Goal: Task Accomplishment & Management: Complete application form

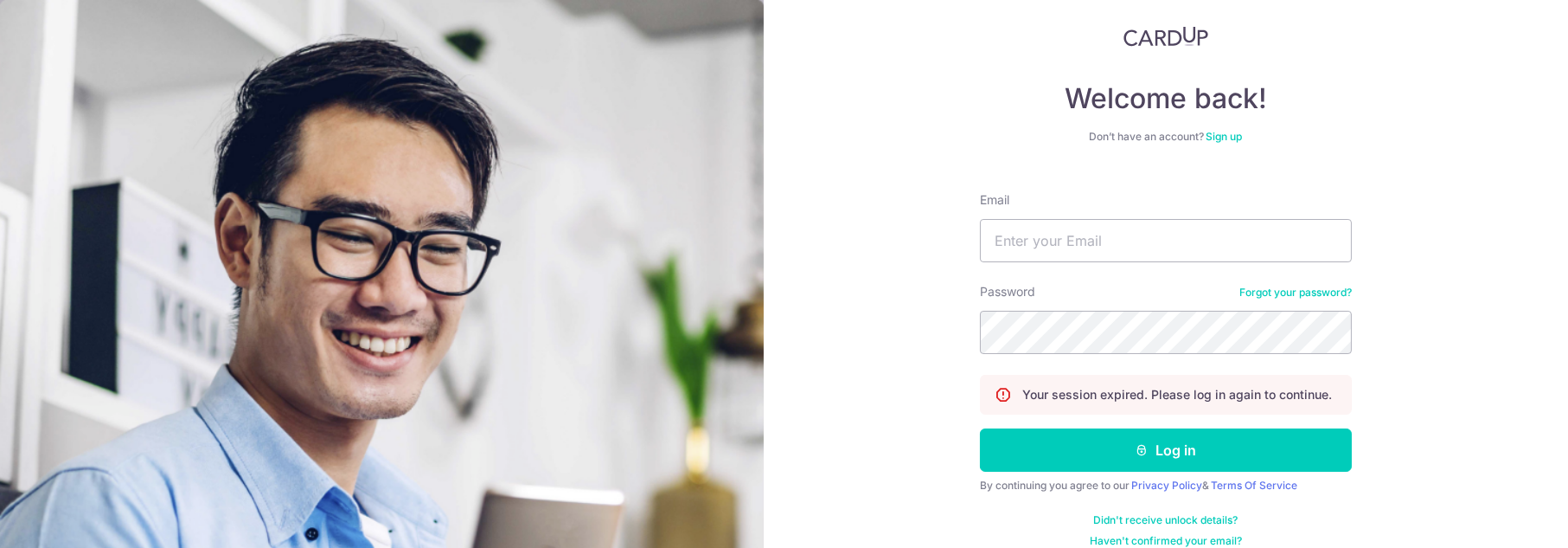
scroll to position [54, 0]
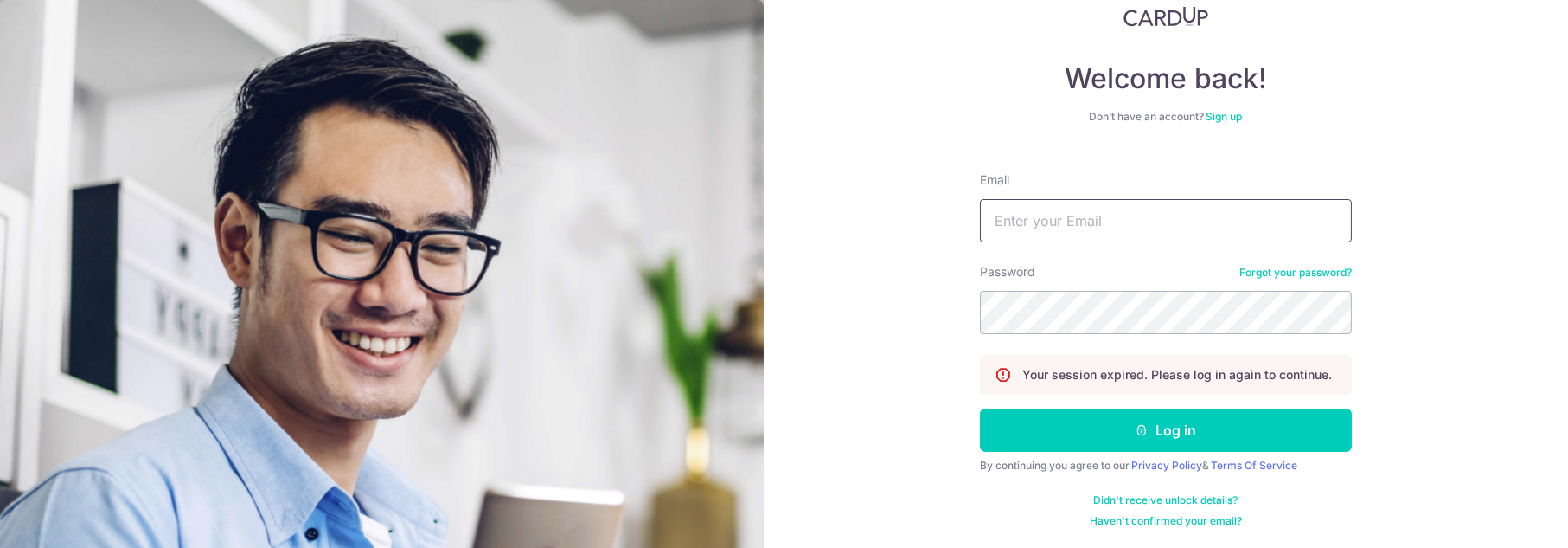
type input "[EMAIL_ADDRESS][DOMAIN_NAME]"
click at [1247, 435] on button "Log in" at bounding box center [1165, 430] width 371 height 43
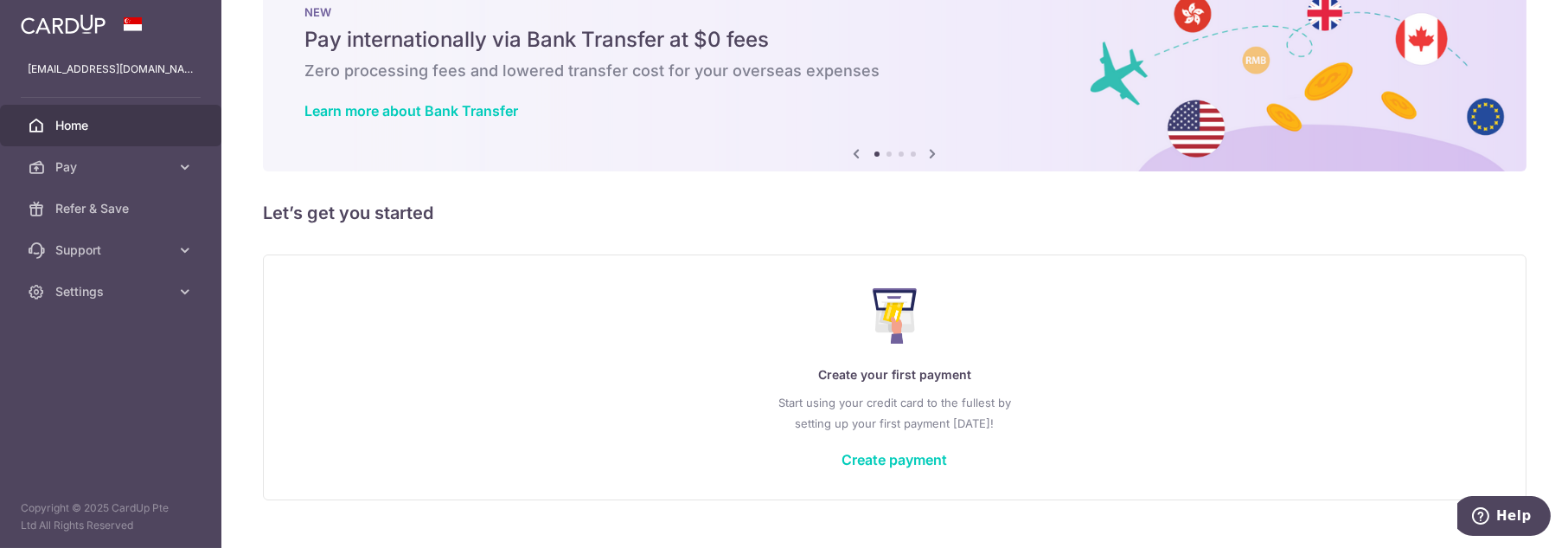
scroll to position [77, 0]
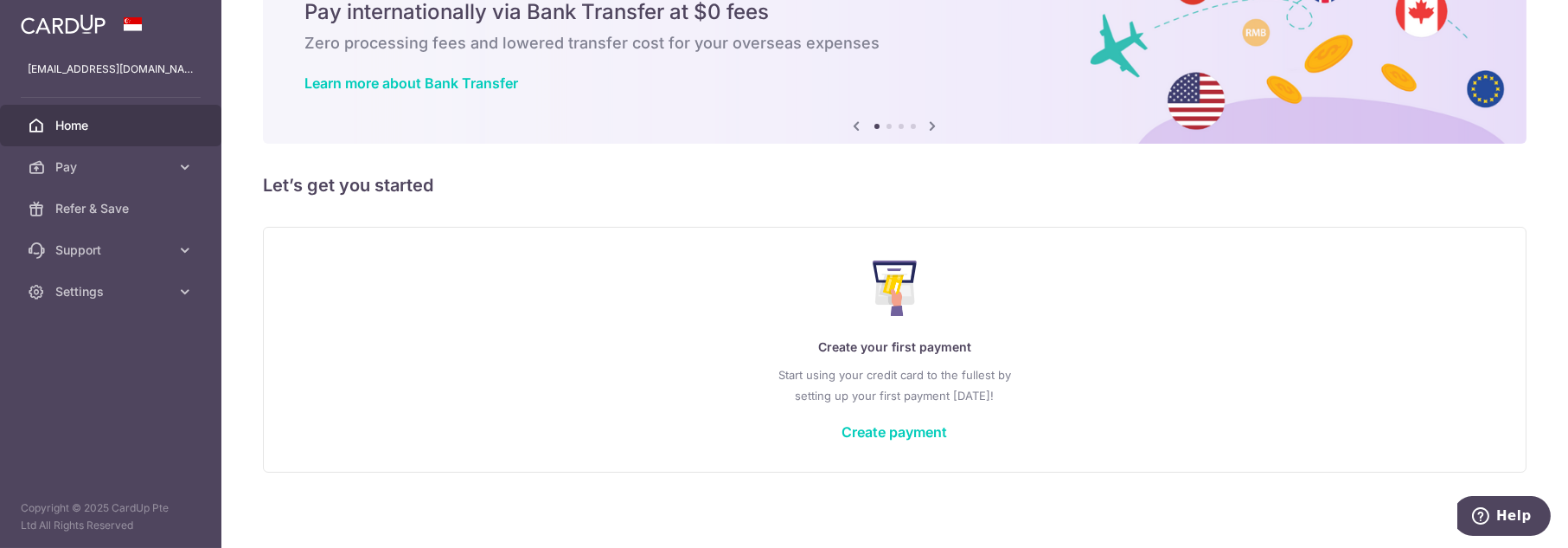
click at [875, 435] on link "Create payment" at bounding box center [895, 432] width 105 height 18
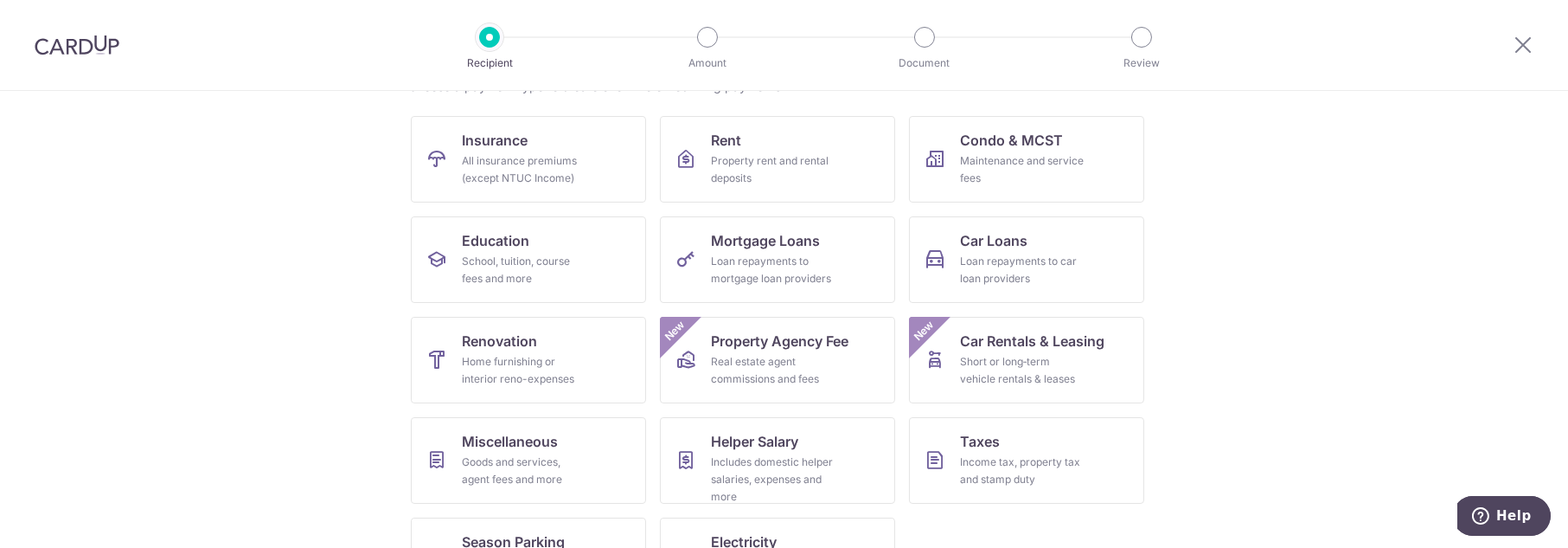
scroll to position [226, 0]
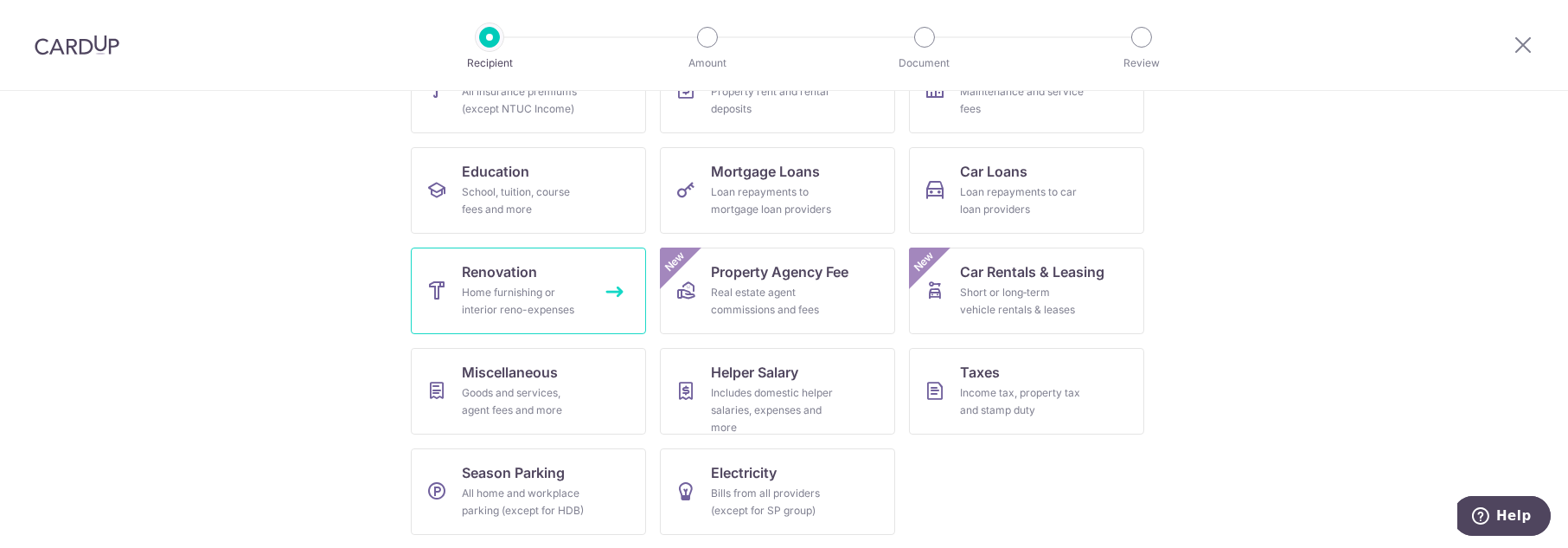
click at [488, 296] on div "Home furnishing or interior reno-expenses" at bounding box center [525, 302] width 124 height 35
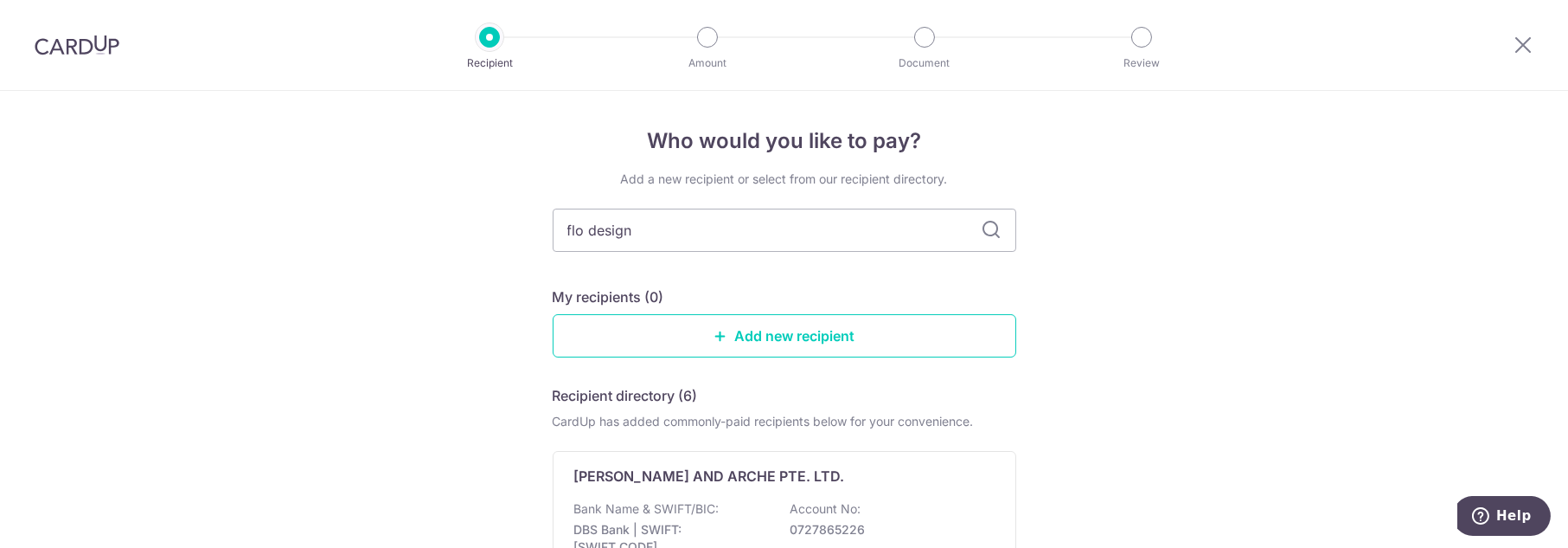
type input "flo design"
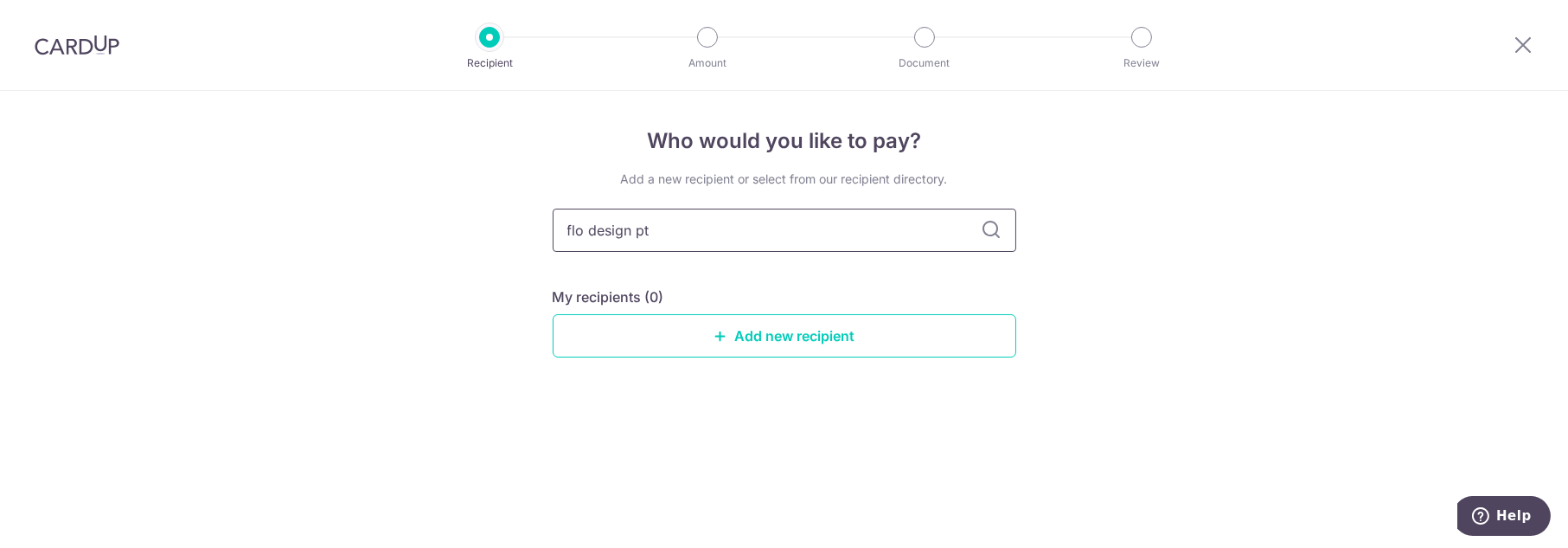
type input "flo design pte"
type input "flo design pte. ltd"
click at [996, 230] on icon at bounding box center [992, 230] width 21 height 21
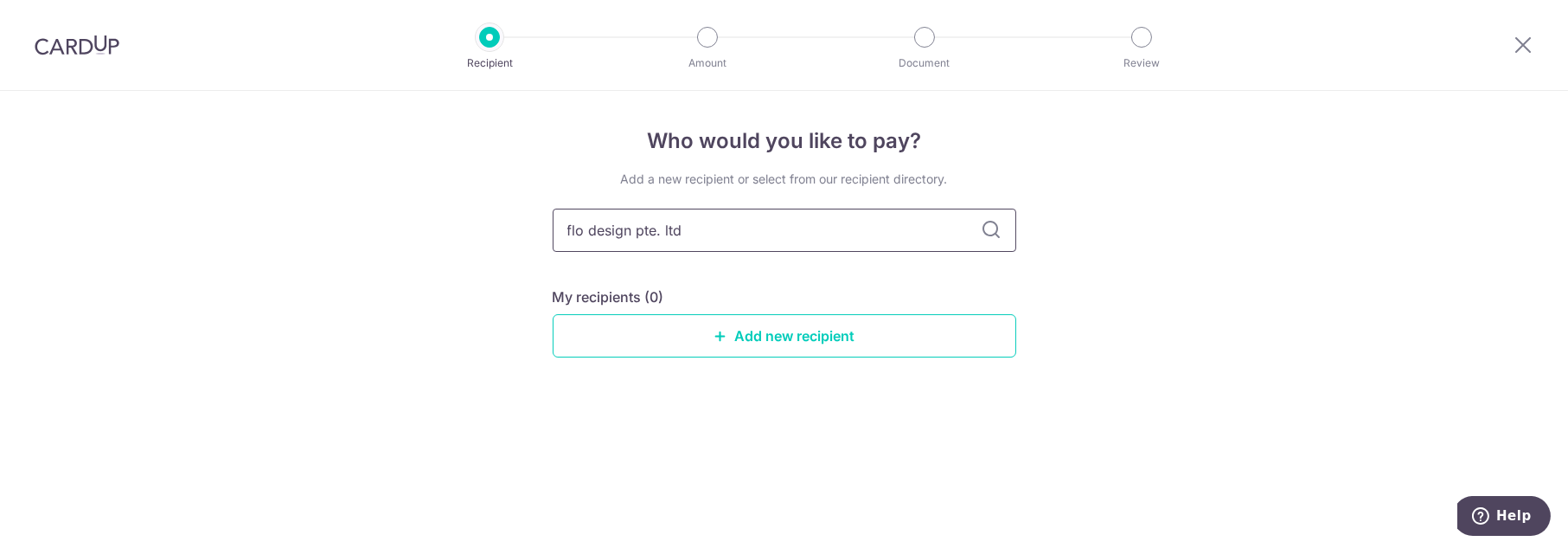
drag, startPoint x: 706, startPoint y: 235, endPoint x: 302, endPoint y: 210, distance: 404.8
click at [302, 210] on div "Who would you like to pay? Add a new recipient or select from our recipient dir…" at bounding box center [784, 319] width 1568 height 457
type input "Flo Design PTE"
type input "Flo Design PTE. LTD"
click at [990, 230] on icon at bounding box center [992, 230] width 21 height 21
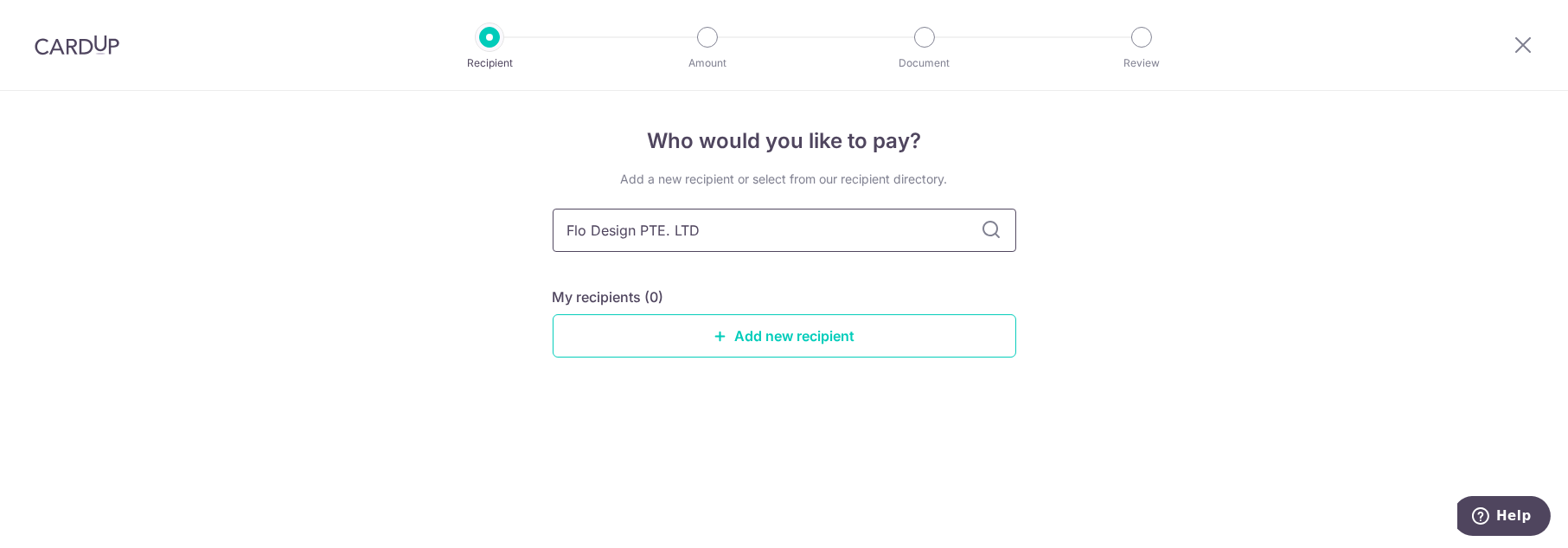
click at [861, 238] on input "Flo Design PTE. LTD" at bounding box center [784, 230] width 464 height 43
click at [1235, 189] on div "Who would you like to pay? Add a new recipient or select from our recipient dir…" at bounding box center [784, 319] width 1568 height 457
click at [737, 231] on input "Flo Design PTE. LTD" at bounding box center [784, 230] width 464 height 43
click at [739, 229] on input "Flo Design PTE. LTD" at bounding box center [784, 230] width 464 height 43
click at [1258, 227] on div "Who would you like to pay? Add a new recipient or select from our recipient dir…" at bounding box center [784, 319] width 1568 height 457
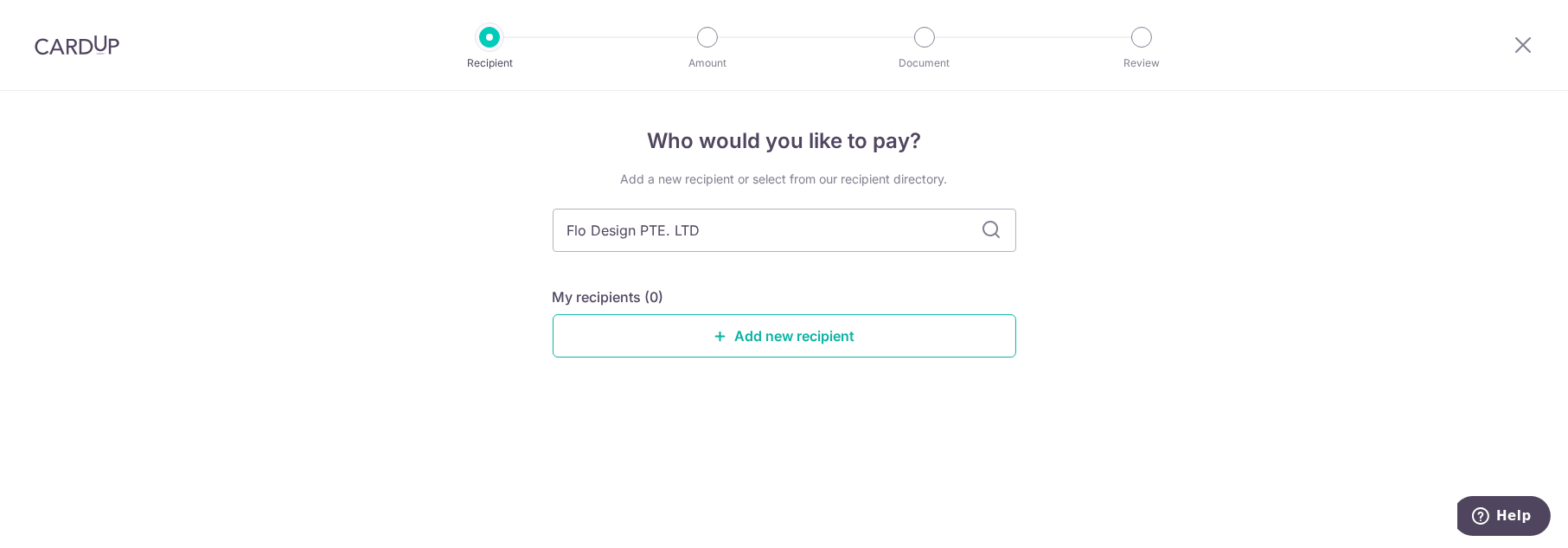
click at [713, 330] on icon at bounding box center [720, 335] width 14 height 14
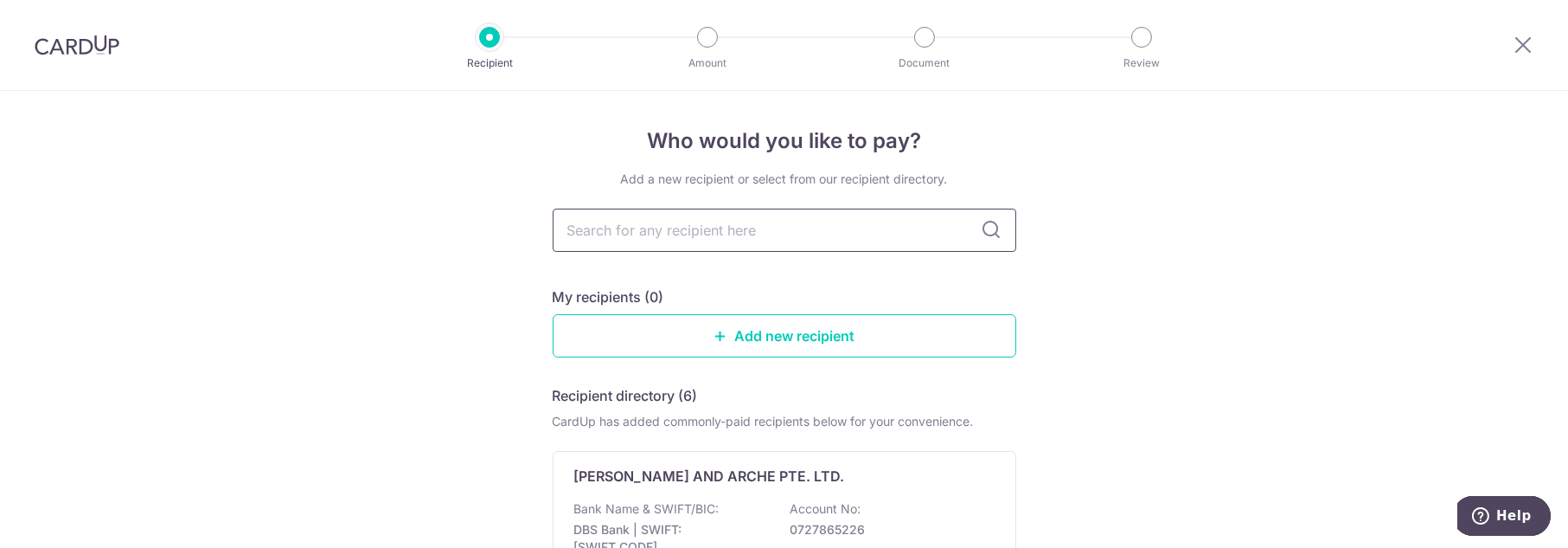
click at [708, 222] on input "text" at bounding box center [784, 230] width 464 height 43
type input "Flo"
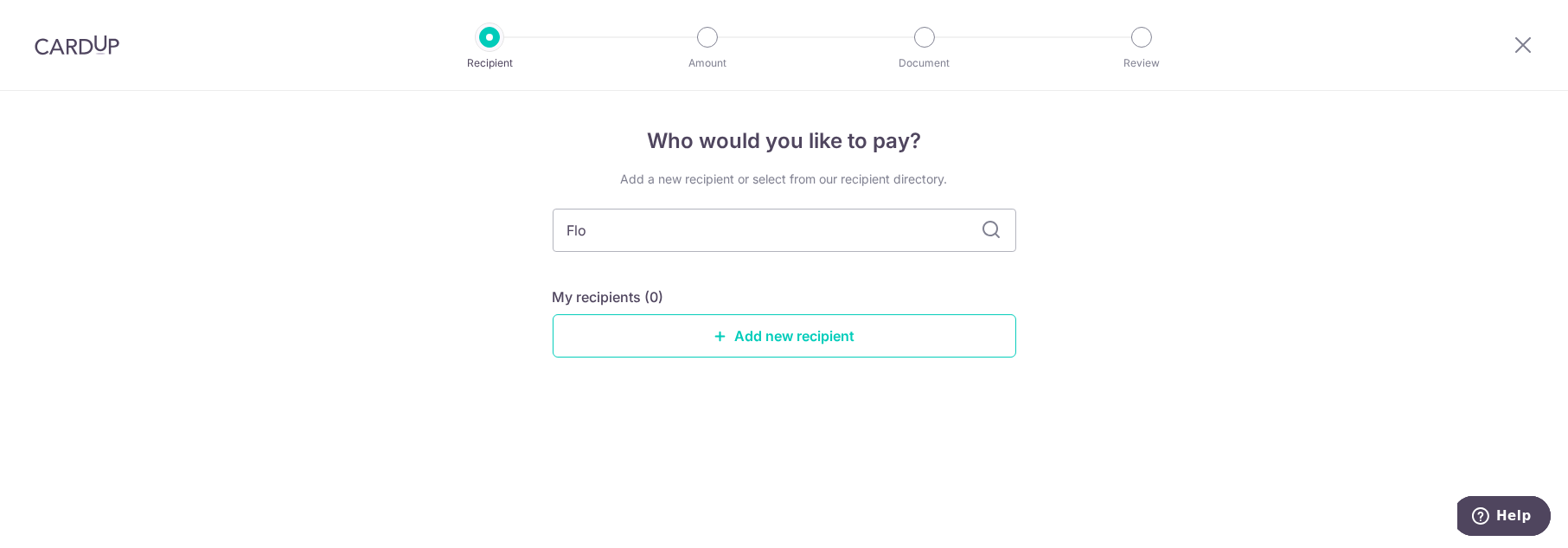
click at [691, 268] on div "Add a new recipient or select from our recipient directory. Flo My recipients (…" at bounding box center [784, 278] width 464 height 215
click at [666, 232] on input "Flo" at bounding box center [784, 230] width 464 height 43
type input "Flo Design PTE. LTD"
click at [1264, 258] on div "Who would you like to pay? Add a new recipient or select from our recipient dir…" at bounding box center [784, 319] width 1568 height 457
click at [760, 349] on link "Add new recipient" at bounding box center [784, 336] width 464 height 43
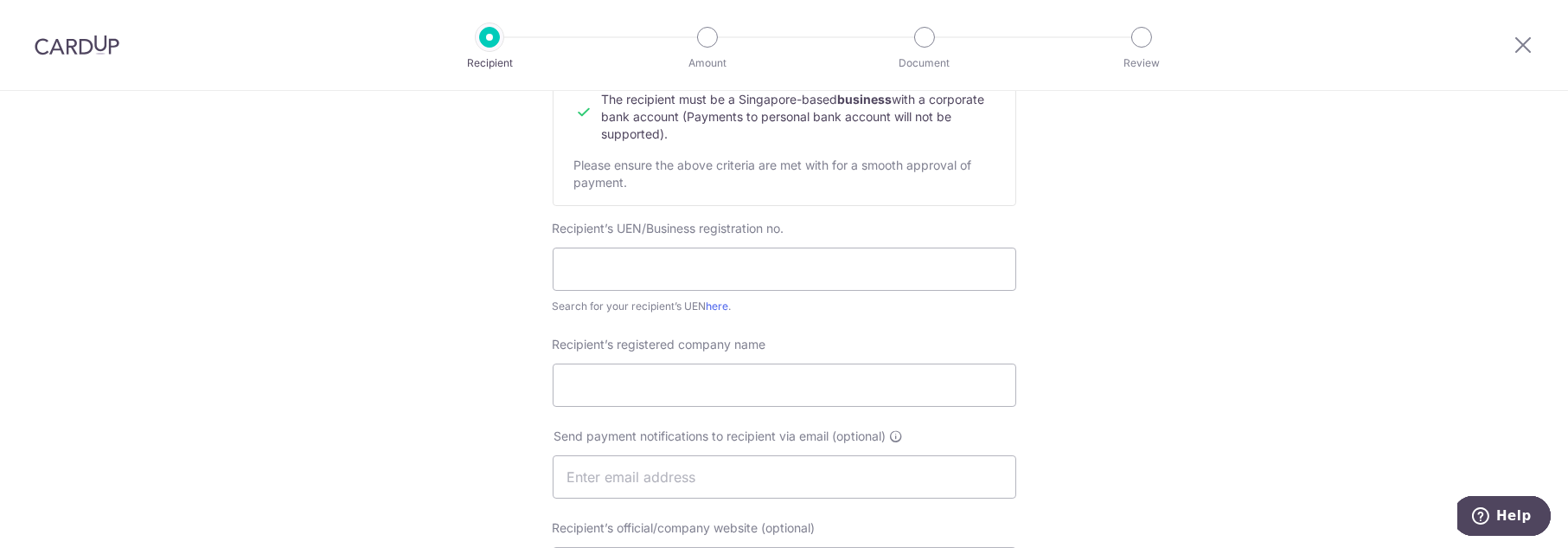
scroll to position [216, 0]
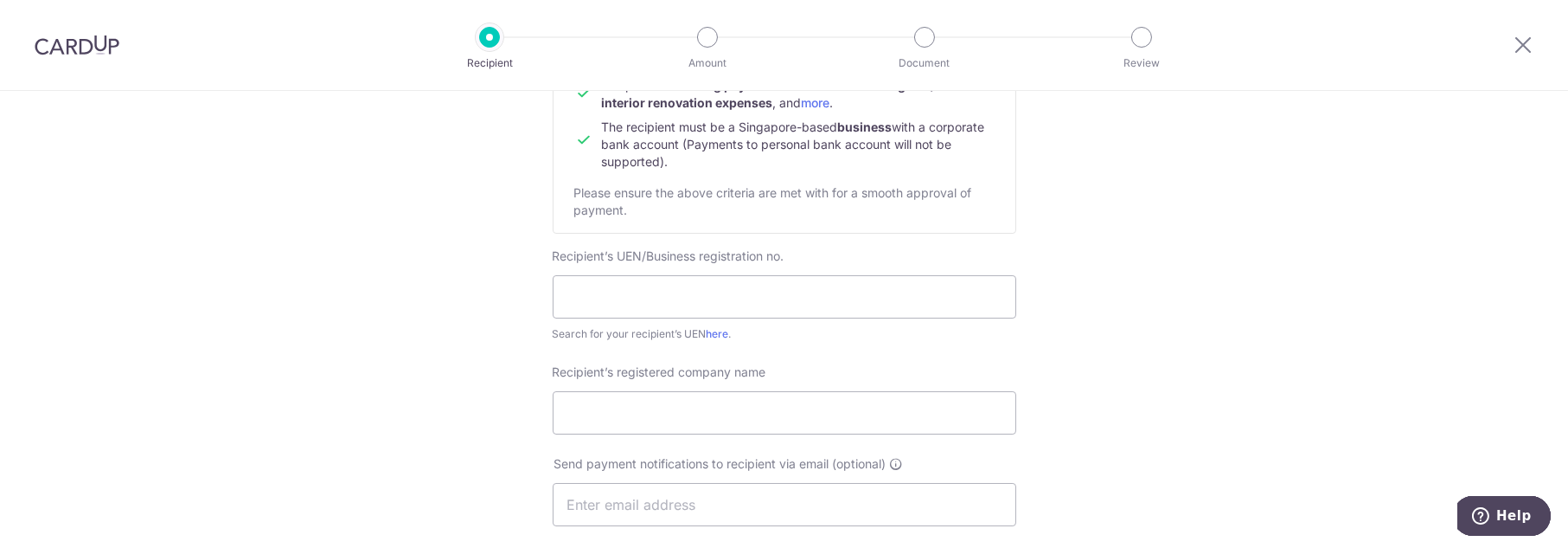
click at [1247, 244] on div "Who would you like to pay? Your recipient does not need a CardUp account to rec…" at bounding box center [784, 526] width 1568 height 1302
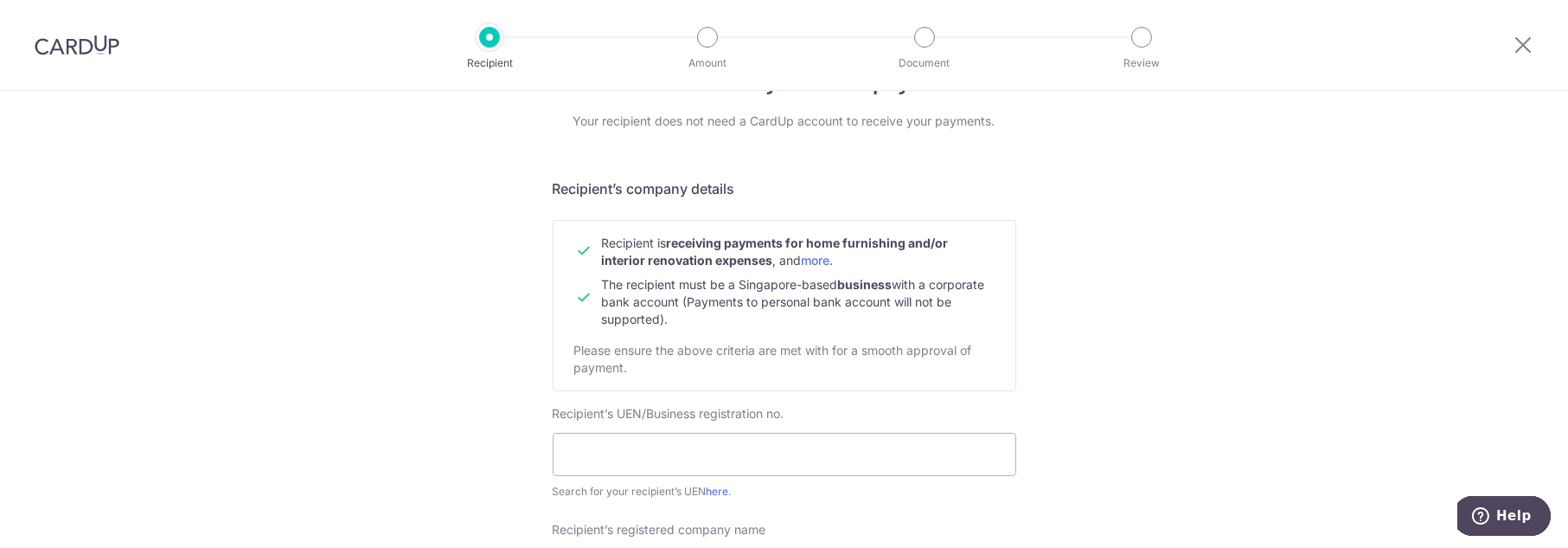
scroll to position [137, 0]
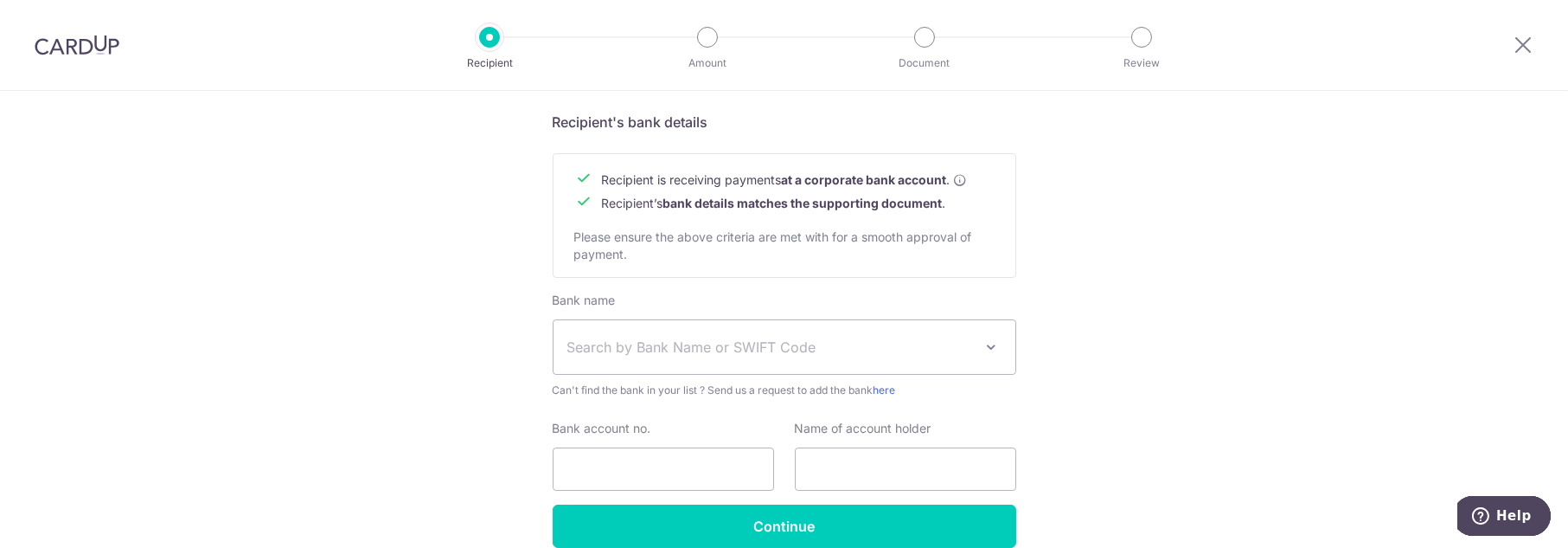
scroll to position [766, 0]
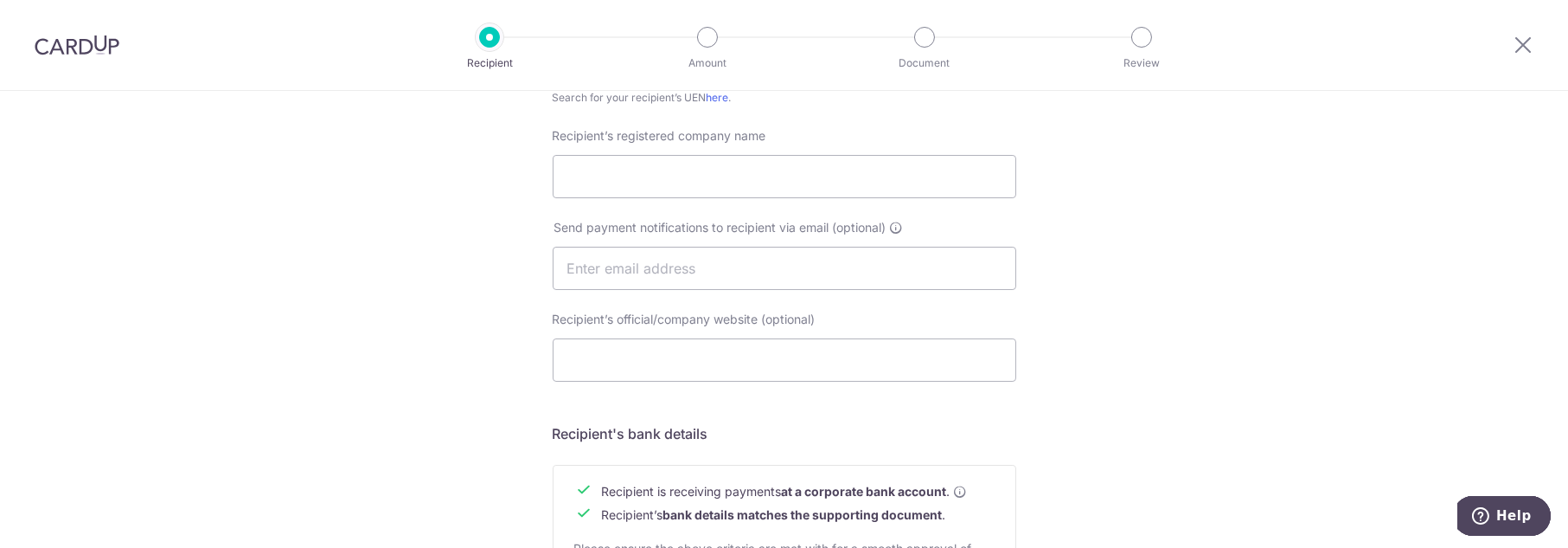
click at [1126, 399] on div "Who would you like to pay? Your recipient does not need a CardUp account to rec…" at bounding box center [784, 290] width 1568 height 1302
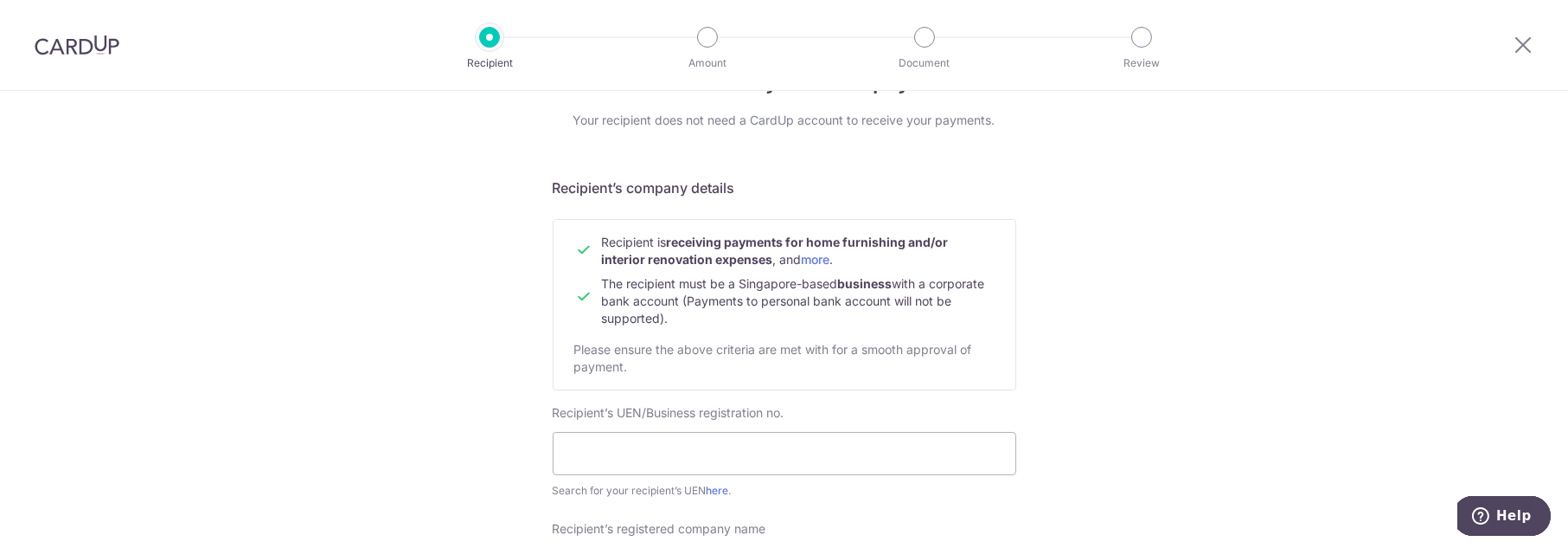
scroll to position [58, 0]
drag, startPoint x: 547, startPoint y: 415, endPoint x: 792, endPoint y: 421, distance: 245.1
click at [792, 421] on div "Recipient’s UEN/Business registration no. Search for your recipient’s UEN here ." at bounding box center [784, 452] width 484 height 95
copy label "Recipient’s UEN/Business registration no."
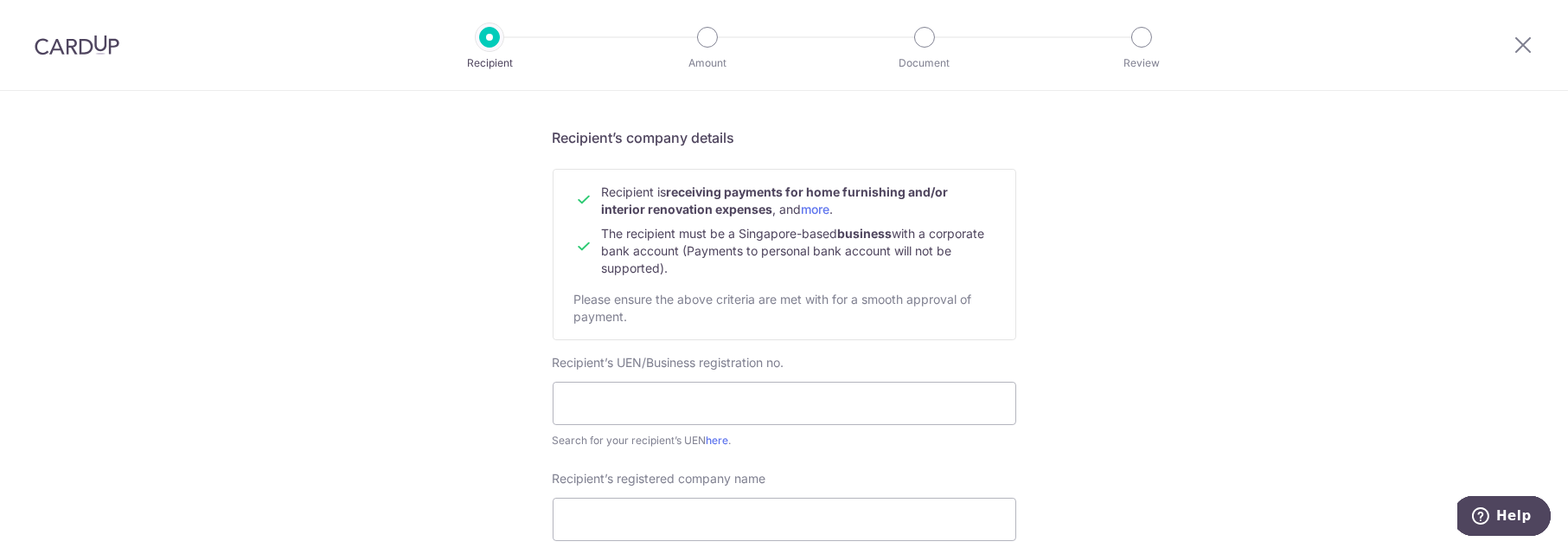
scroll to position [137, 0]
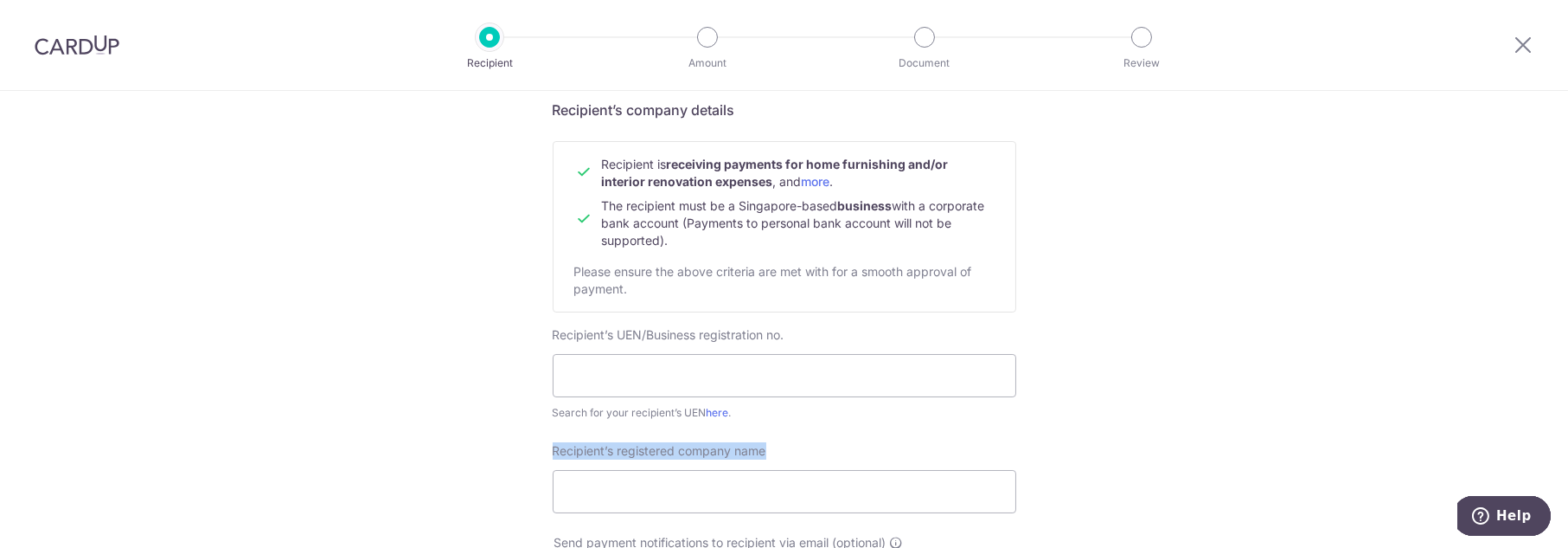
drag, startPoint x: 547, startPoint y: 448, endPoint x: 823, endPoint y: 456, distance: 276.1
click at [823, 456] on div "Recipient’s registered company name" at bounding box center [784, 477] width 484 height 71
copy span "Recipient’s registered company name"
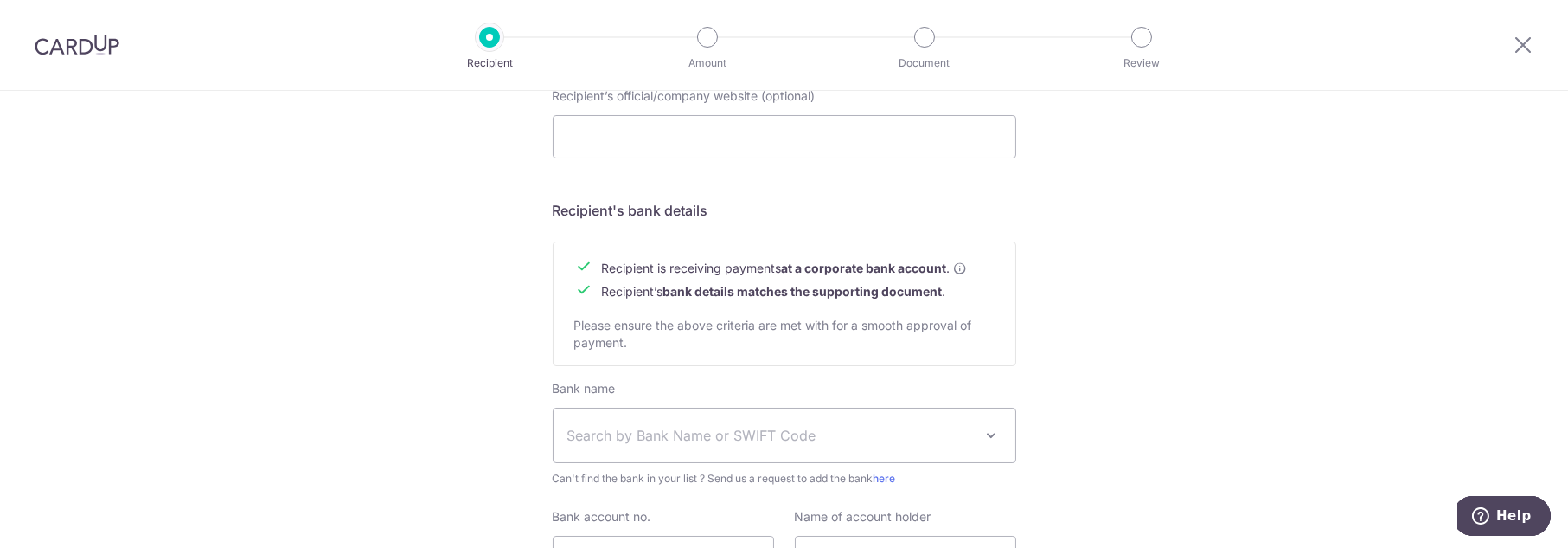
scroll to position [766, 0]
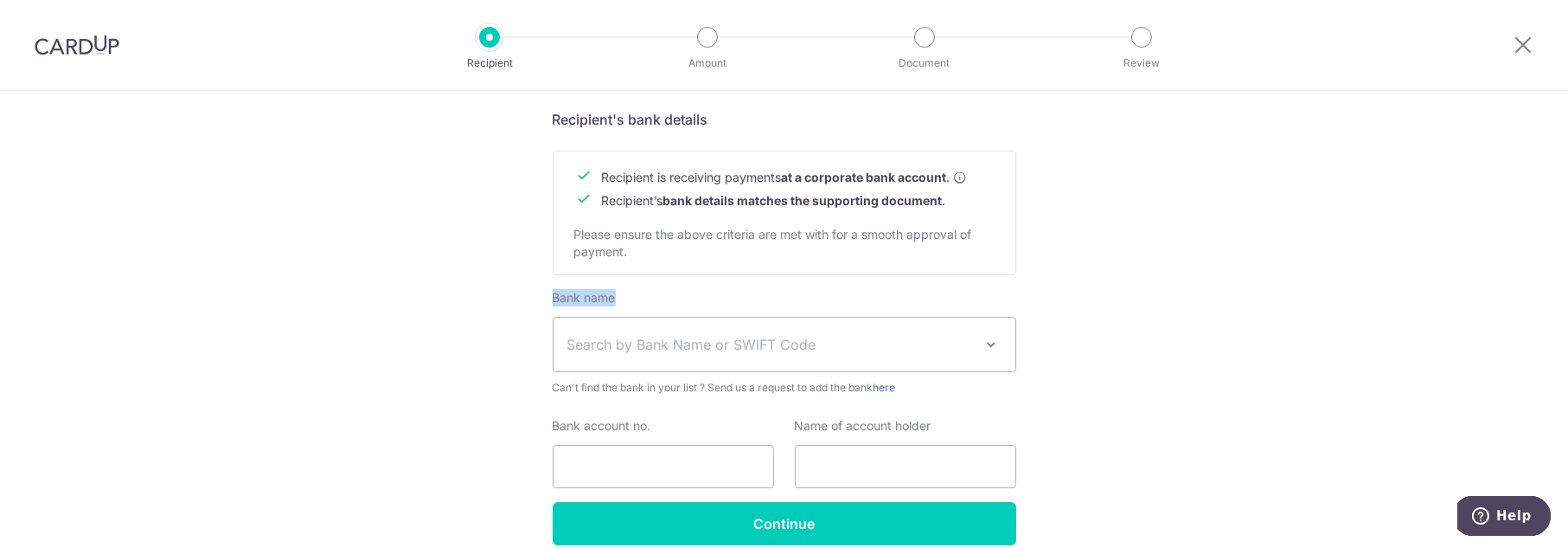
drag, startPoint x: 547, startPoint y: 300, endPoint x: 647, endPoint y: 306, distance: 100.2
copy label "Bank name"
drag, startPoint x: 1272, startPoint y: 391, endPoint x: 1217, endPoint y: 408, distance: 57.6
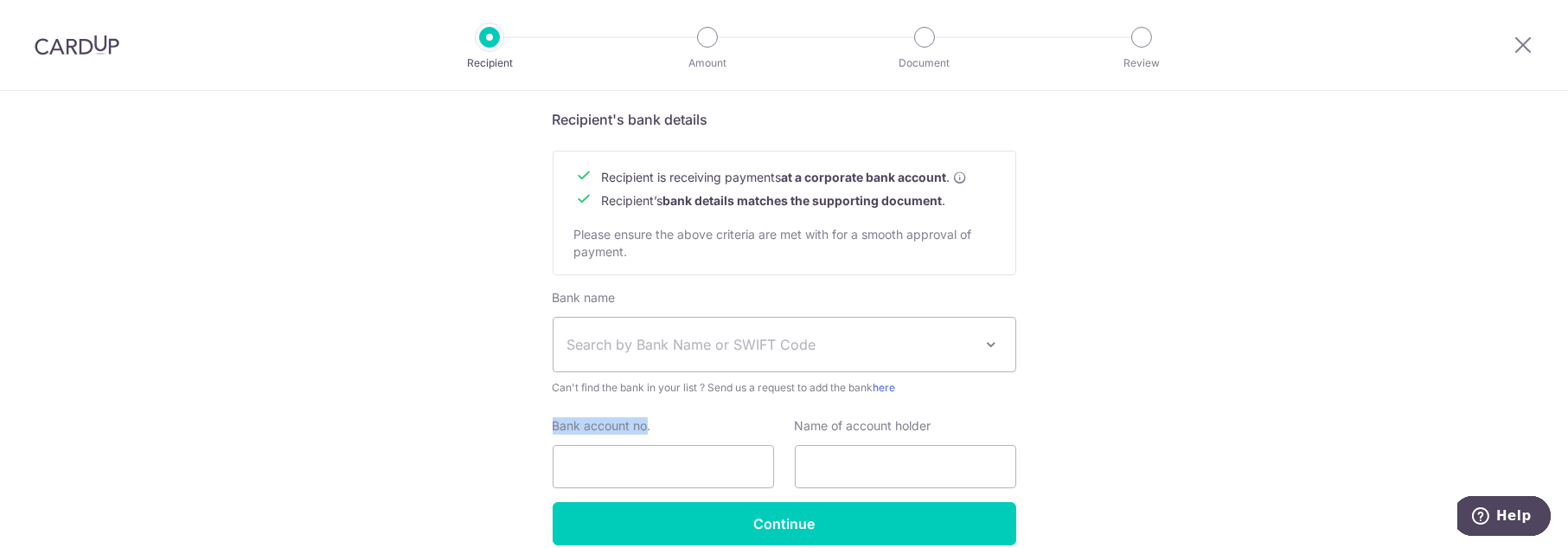
drag, startPoint x: 547, startPoint y: 429, endPoint x: 644, endPoint y: 425, distance: 97.1
click at [644, 425] on div "Bank account no." at bounding box center [663, 452] width 242 height 71
copy label "Bank account no"
drag, startPoint x: 1284, startPoint y: 446, endPoint x: 1265, endPoint y: 447, distance: 19.0
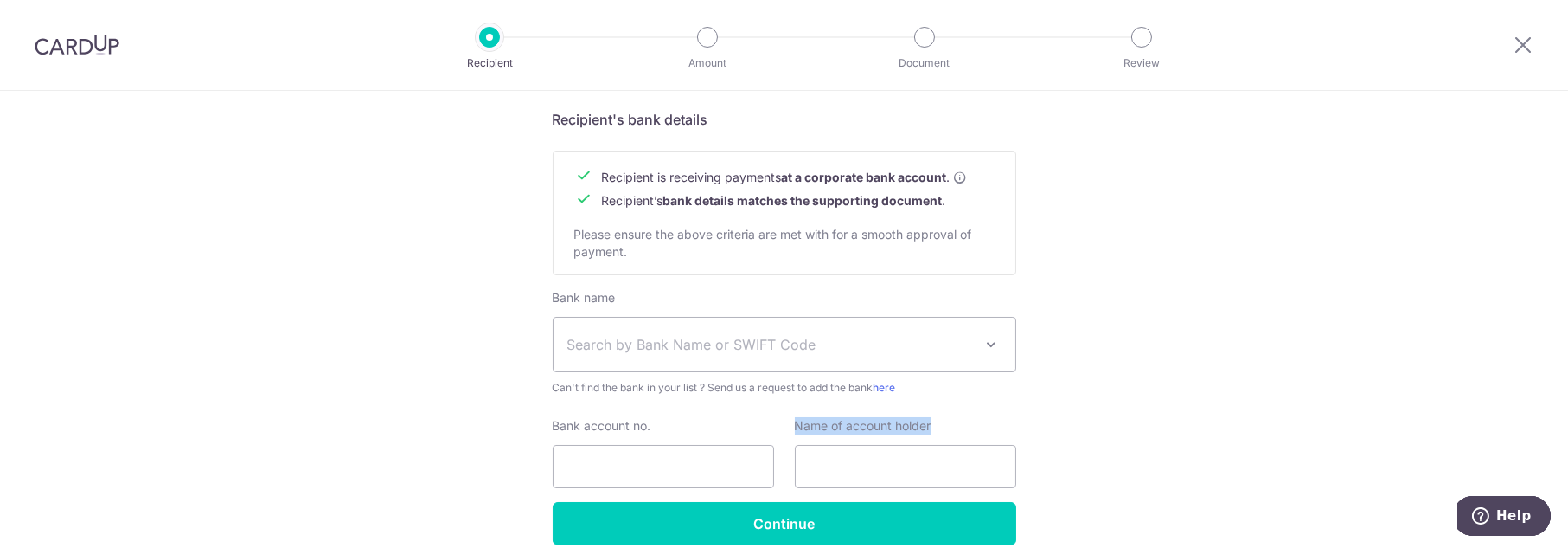
drag, startPoint x: 791, startPoint y: 423, endPoint x: 951, endPoint y: 432, distance: 160.3
click at [951, 432] on div "Name of account holder" at bounding box center [905, 452] width 221 height 71
copy label "Name of account holder"
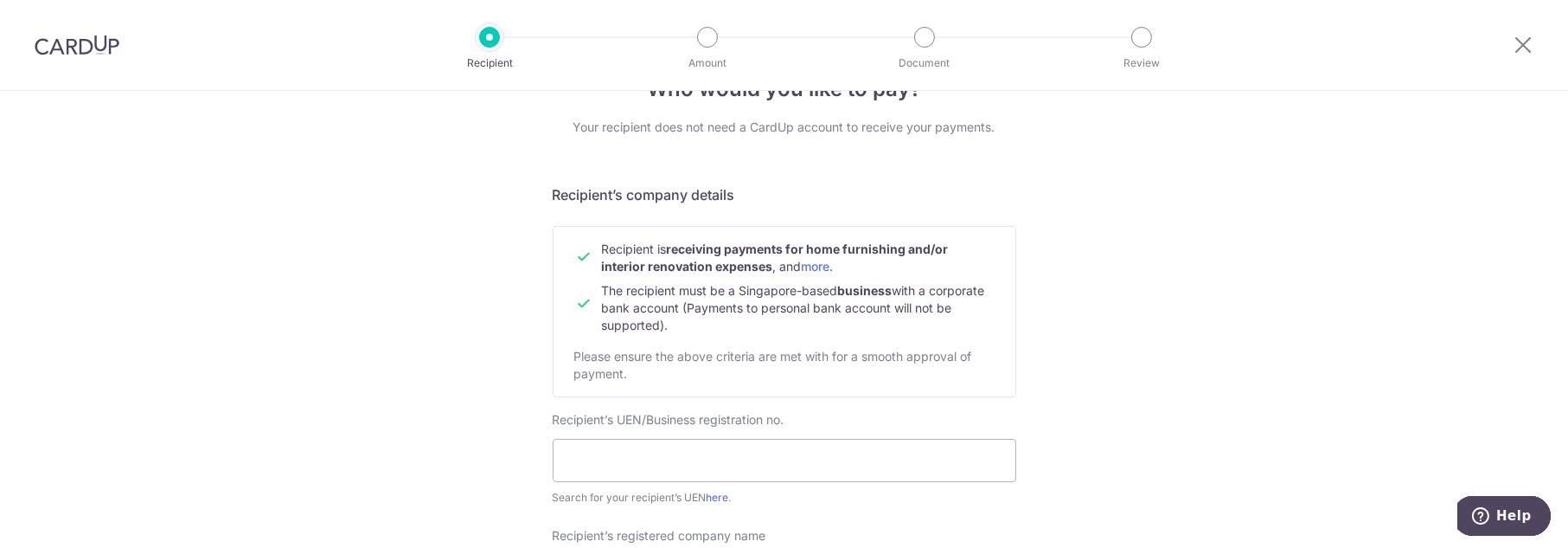
scroll to position [0, 0]
